Goal: Task Accomplishment & Management: Use online tool/utility

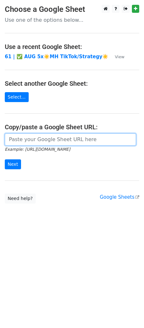
click at [66, 144] on input "url" at bounding box center [71, 139] width 132 height 12
paste input "https://docs.google.com/spreadsheets/d/1KUWYkGXCQjgniaDY0wyfdp0CCI0If0bmzk1Ft_F…"
type input "https://docs.google.com/spreadsheets/d/1KUWYkGXCQjgniaDY0wyfdp0CCI0If0bmzk1Ft_F…"
click at [5, 159] on input "Next" at bounding box center [13, 164] width 16 height 10
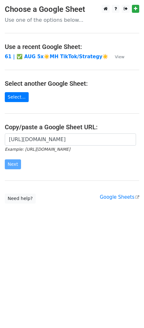
scroll to position [0, 0]
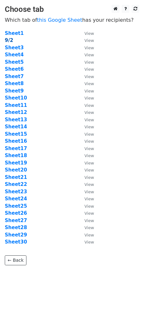
click at [5, 37] on strong "9/2" at bounding box center [9, 40] width 8 height 6
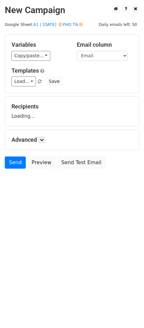
click at [51, 75] on div "Templates Load... 1 Mental Health Marketing Toolkit Marketing Tools for Mental …" at bounding box center [72, 77] width 131 height 20
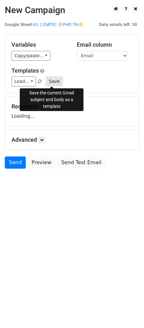
click at [50, 80] on button "Save" at bounding box center [54, 81] width 17 height 10
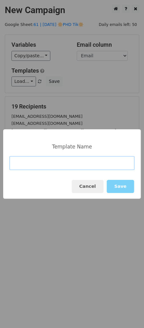
click at [42, 167] on input at bounding box center [72, 163] width 125 height 14
paste input "Scaling for Psych Practices"
type input "Scaling for Psych Practices"
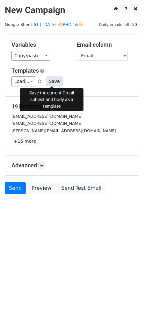
click at [56, 76] on button "Save" at bounding box center [54, 81] width 17 height 10
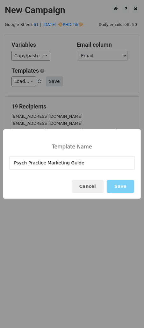
type input "Psych Practice Marketing Guide"
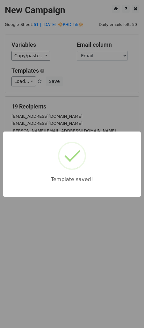
click at [82, 78] on div "Template saved!" at bounding box center [72, 164] width 144 height 328
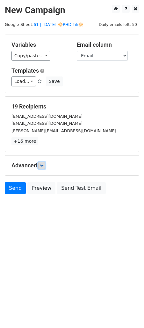
click at [44, 162] on link at bounding box center [41, 165] width 7 height 7
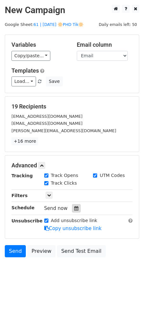
click at [74, 209] on icon at bounding box center [76, 208] width 4 height 4
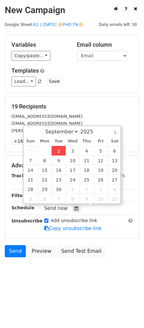
type input "2025-09-02 13:00"
type input "01"
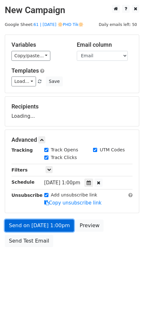
click at [47, 230] on link "Send on Sep 2 at 1:00pm" at bounding box center [39, 225] width 69 height 12
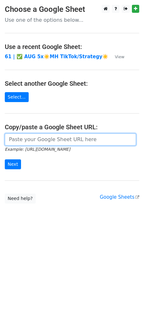
click at [25, 139] on input "url" at bounding box center [71, 139] width 132 height 12
paste input "https://docs.google.com/spreadsheets/d/1KUWYkGXCQjgniaDY0wyfdp0CCI0If0bmzk1Ft_F…"
type input "https://docs.google.com/spreadsheets/d/1KUWYkGXCQjgniaDY0wyfdp0CCI0If0bmzk1Ft_F…"
click at [5, 159] on input "Next" at bounding box center [13, 164] width 16 height 10
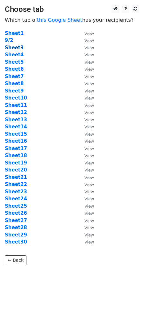
click at [18, 47] on strong "Sheet3" at bounding box center [14, 48] width 19 height 6
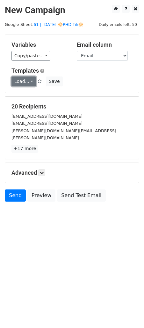
click at [26, 85] on link "Load..." at bounding box center [24, 81] width 25 height 10
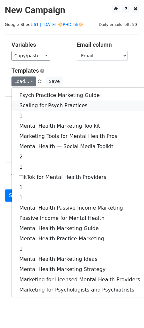
click at [42, 103] on link "Scaling for Psych Practices" at bounding box center [80, 105] width 137 height 10
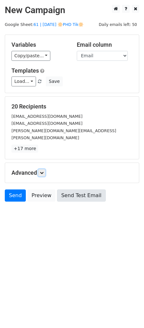
drag, startPoint x: 44, startPoint y: 164, endPoint x: 66, endPoint y: 192, distance: 35.4
click at [44, 171] on icon at bounding box center [42, 173] width 4 height 4
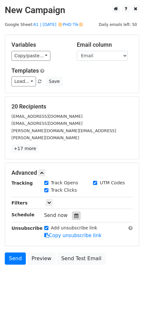
click at [75, 213] on icon at bounding box center [76, 215] width 4 height 4
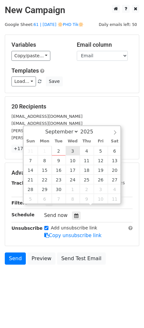
type input "2025-09-03 12:00"
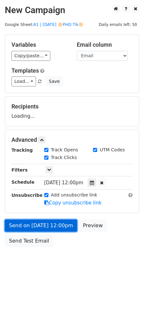
click at [54, 226] on link "Send on Sep 3 at 12:00pm" at bounding box center [41, 225] width 73 height 12
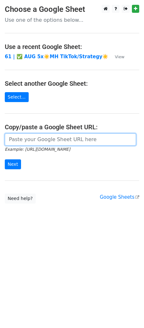
click at [70, 145] on input "url" at bounding box center [71, 139] width 132 height 12
paste input "https://docs.google.com/spreadsheets/d/1KUWYkGXCQjgniaDY0wyfdp0CCI0If0bmzk1Ft_F…"
type input "https://docs.google.com/spreadsheets/d/1KUWYkGXCQjgniaDY0wyfdp0CCI0If0bmzk1Ft_F…"
click at [5, 159] on input "Next" at bounding box center [13, 164] width 16 height 10
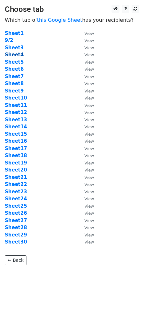
click at [14, 54] on strong "Sheet4" at bounding box center [14, 55] width 19 height 6
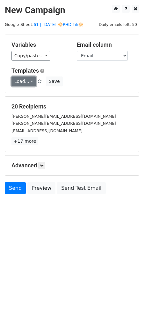
click at [20, 79] on link "Load..." at bounding box center [24, 81] width 25 height 10
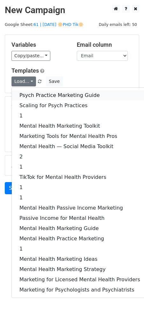
click at [37, 99] on link "Psych Practice Marketing Guide" at bounding box center [80, 95] width 137 height 10
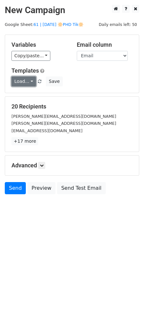
click at [24, 79] on link "Load..." at bounding box center [24, 81] width 25 height 10
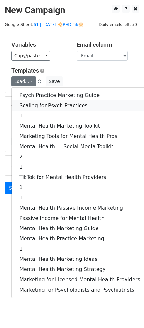
click at [31, 106] on link "Scaling for Psych Practices" at bounding box center [80, 105] width 137 height 10
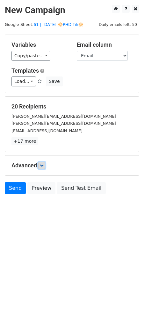
click at [43, 166] on icon at bounding box center [42, 165] width 4 height 4
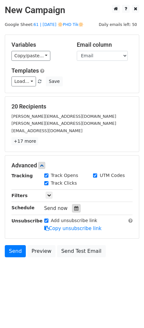
click at [76, 208] on div at bounding box center [76, 208] width 9 height 8
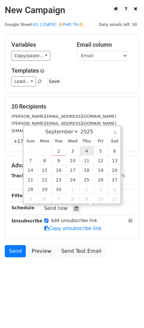
type input "[DATE] 12:00"
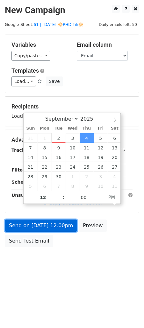
click at [60, 226] on link "Send on [DATE] 12:00pm" at bounding box center [41, 225] width 73 height 12
